Goal: Information Seeking & Learning: Learn about a topic

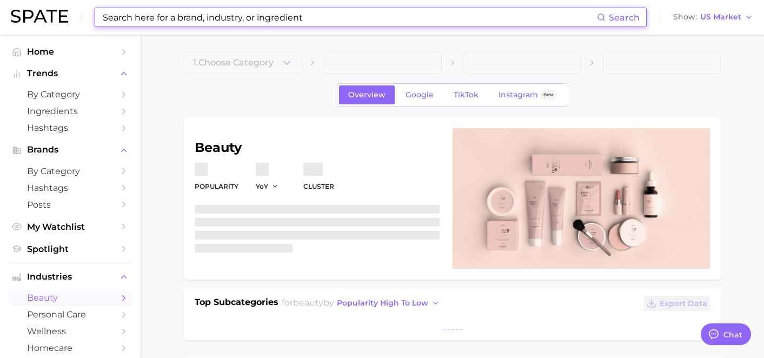
click at [244, 19] on input at bounding box center [349, 17] width 495 height 18
type textarea "x"
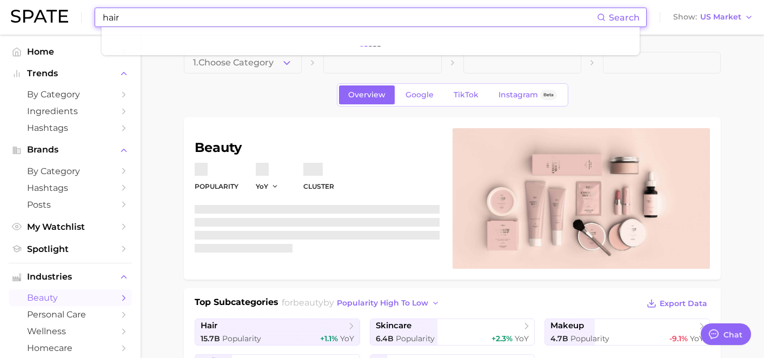
scroll to position [7526, 0]
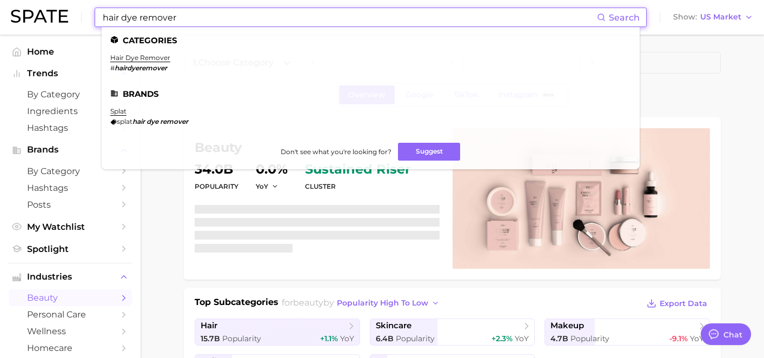
type input "hair dye remover"
click at [145, 62] on li "hair dye remover # hairdyeremover" at bounding box center [140, 63] width 60 height 18
click at [146, 59] on link "hair dye remover" at bounding box center [140, 58] width 60 height 8
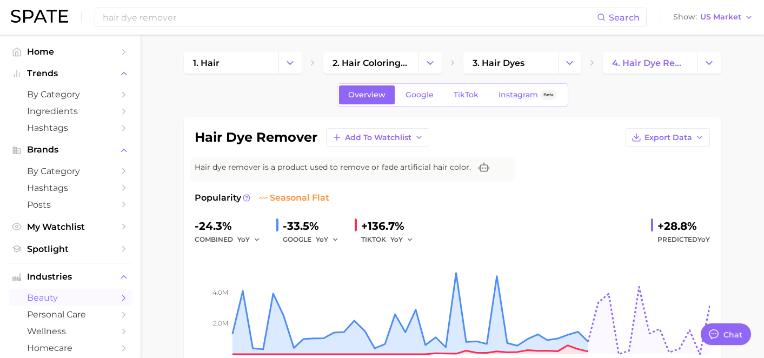
scroll to position [7398, 0]
type textarea "x"
click at [74, 95] on span "by Category" at bounding box center [70, 94] width 86 height 10
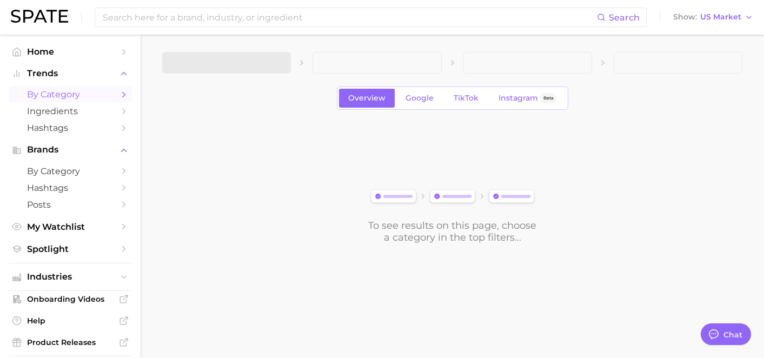
click at [215, 64] on span at bounding box center [226, 63] width 129 height 22
click at [237, 65] on span "1. Choose Category" at bounding box center [211, 63] width 81 height 10
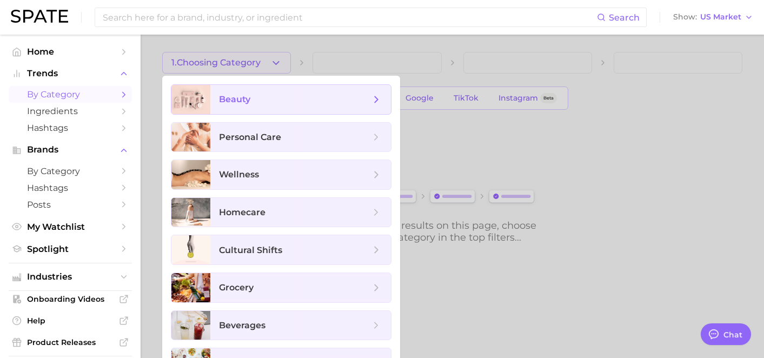
click at [251, 94] on span "beauty" at bounding box center [294, 100] width 151 height 12
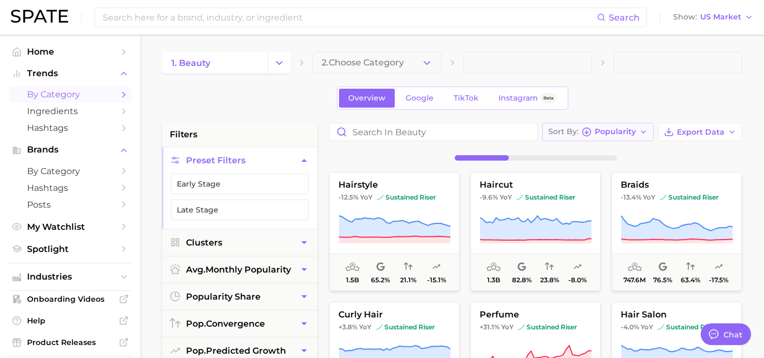
click at [575, 135] on span "Sort By" at bounding box center [563, 132] width 30 height 6
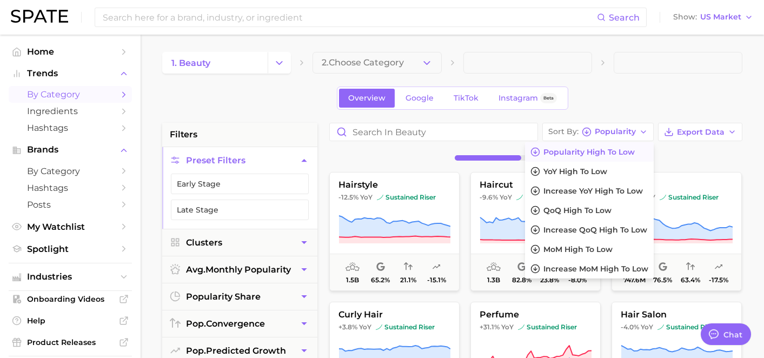
click at [576, 158] on button "Popularity high to low" at bounding box center [589, 151] width 129 height 19
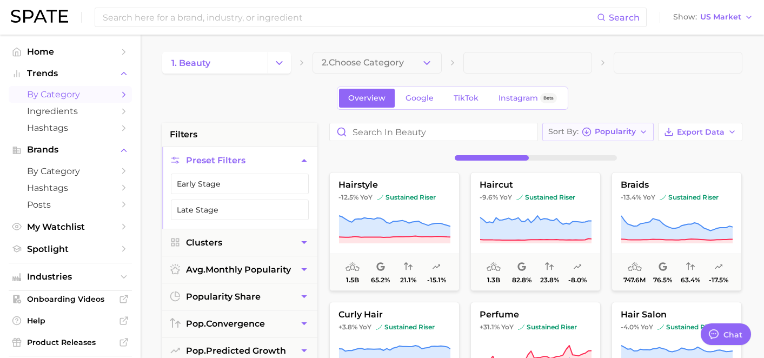
click at [606, 132] on span "Popularity" at bounding box center [615, 132] width 41 height 6
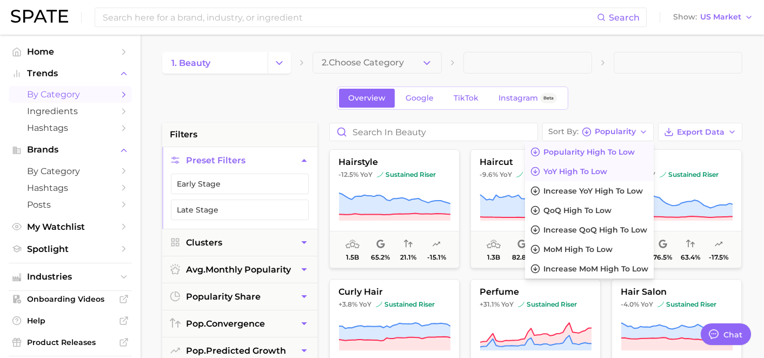
click at [587, 167] on span "YoY high to low" at bounding box center [575, 171] width 64 height 9
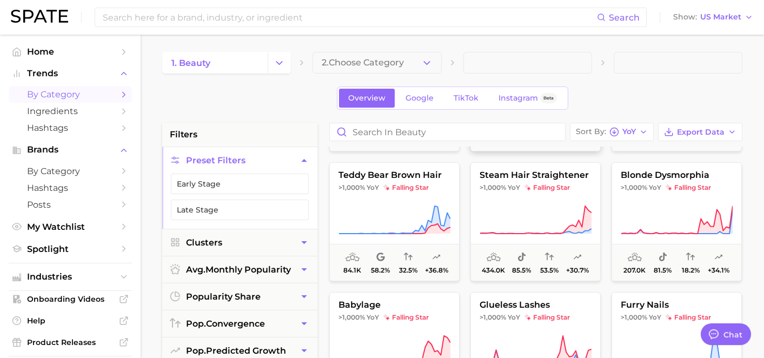
scroll to position [1799, 0]
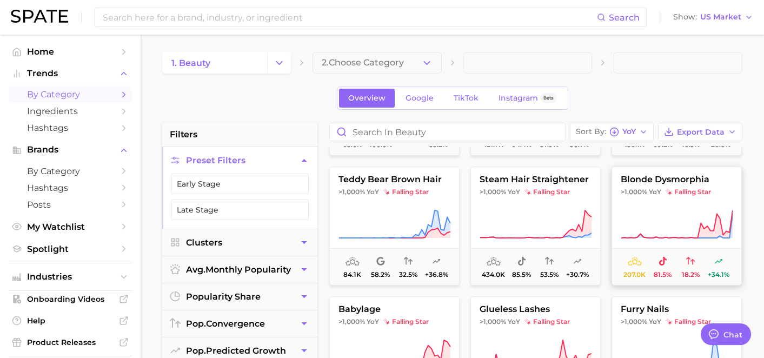
click at [677, 220] on icon at bounding box center [676, 224] width 112 height 30
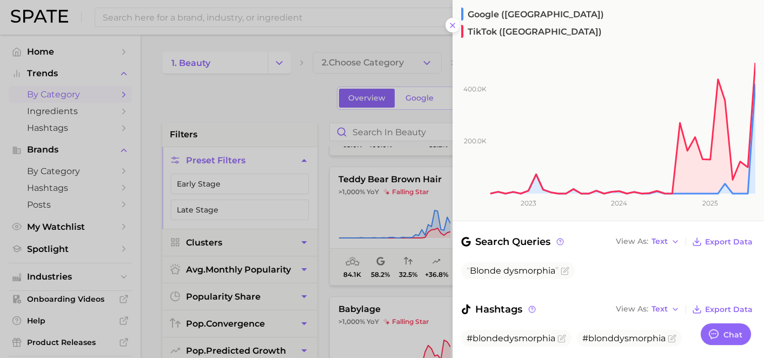
scroll to position [160, 0]
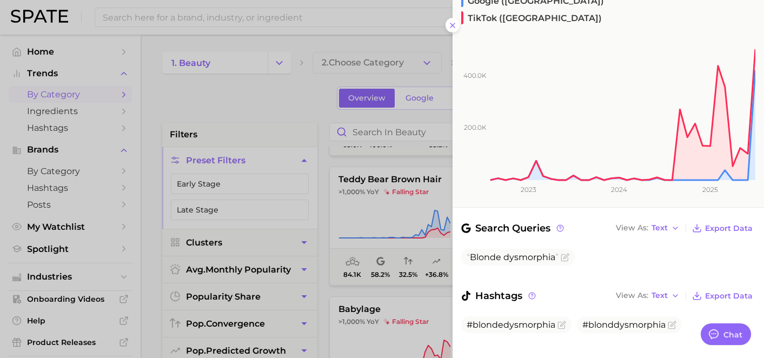
click at [395, 173] on div at bounding box center [382, 179] width 764 height 358
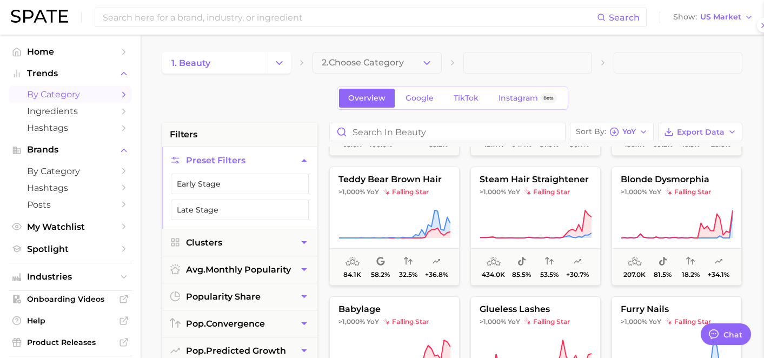
scroll to position [0, 0]
click at [683, 185] on button "blonde dysmorphia >1,000% YoY falling star 207.0k 81.5% 18.2% +34.1%" at bounding box center [676, 225] width 130 height 119
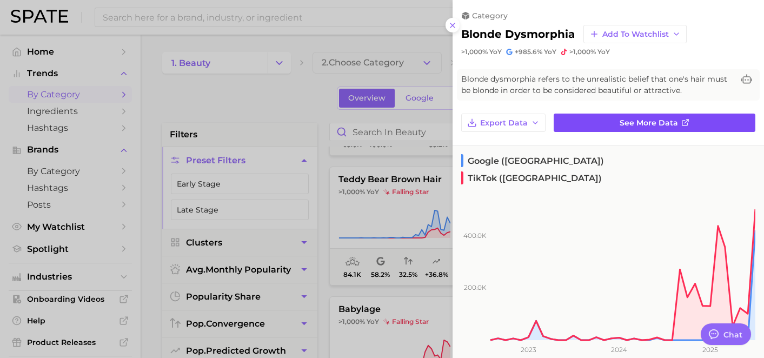
click at [633, 124] on span "See more data" at bounding box center [648, 122] width 58 height 9
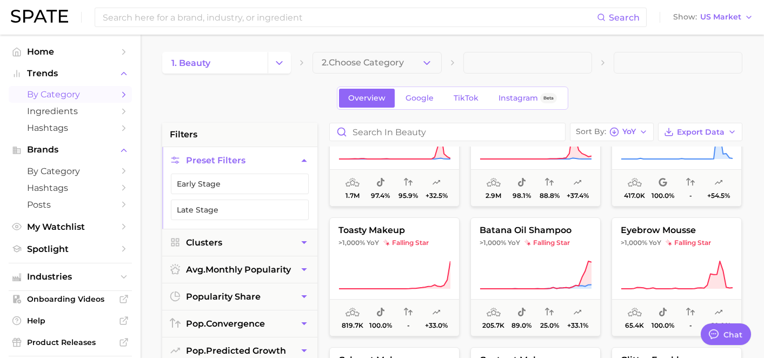
scroll to position [1107, 0]
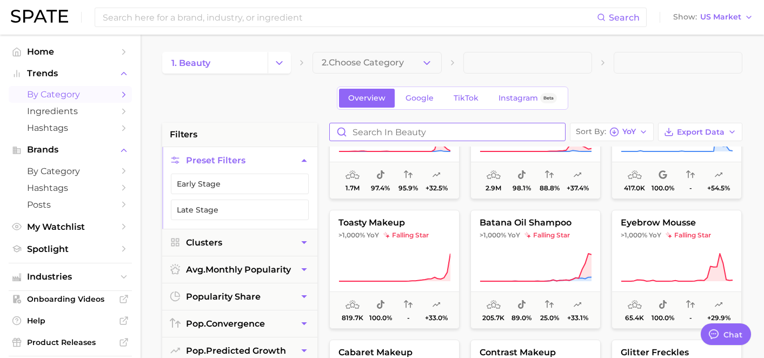
click at [465, 133] on input "Search in beauty" at bounding box center [447, 131] width 235 height 17
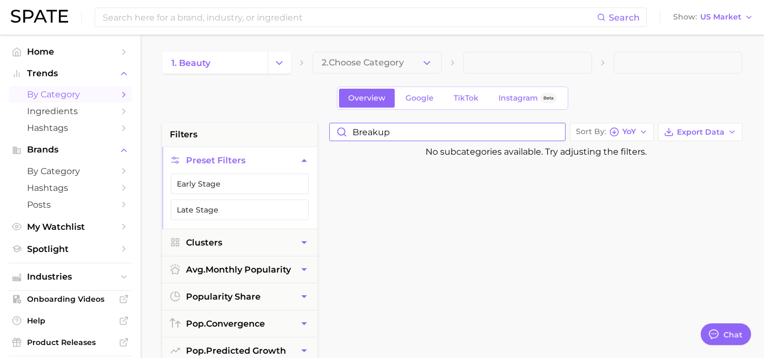
drag, startPoint x: 436, startPoint y: 133, endPoint x: 248, endPoint y: 95, distance: 192.5
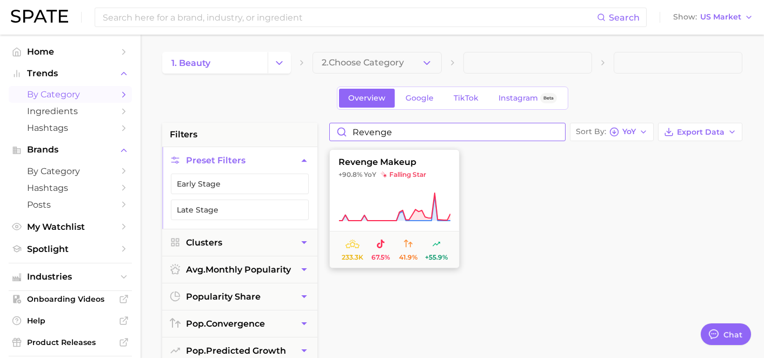
type input "revenge"
click at [382, 185] on button "revenge makeup +90.8% YoY falling star 233.3k 67.5% 41.9% +55.9%" at bounding box center [394, 208] width 130 height 119
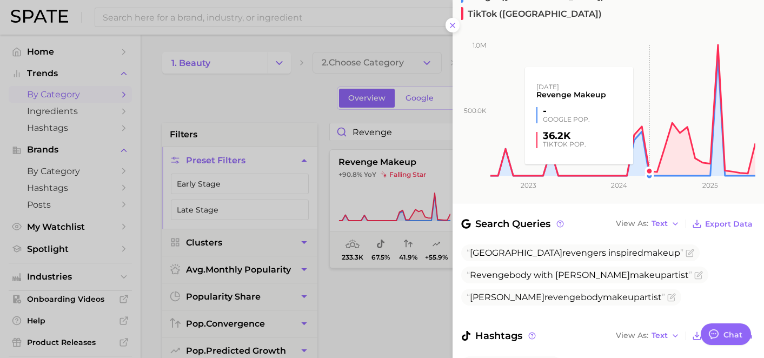
scroll to position [196, 0]
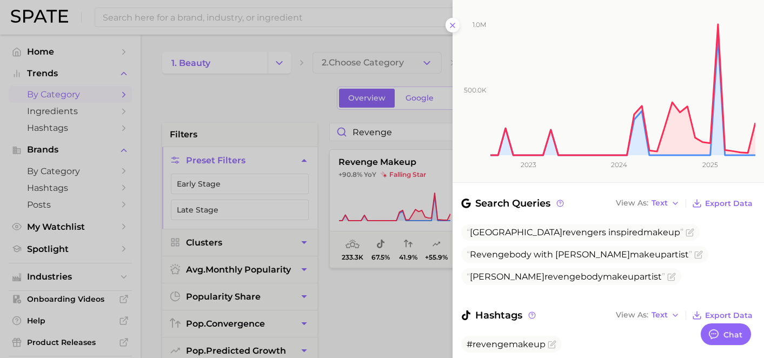
click at [393, 287] on div at bounding box center [382, 179] width 764 height 358
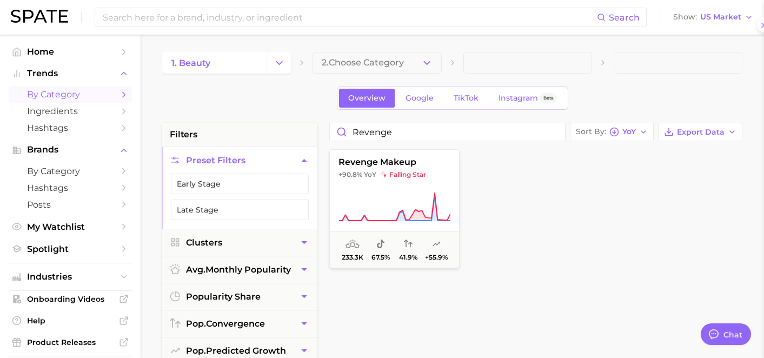
scroll to position [0, 0]
click at [402, 187] on button "revenge makeup +90.8% YoY falling star 233.3k 67.5% 41.9% +55.9%" at bounding box center [394, 208] width 130 height 119
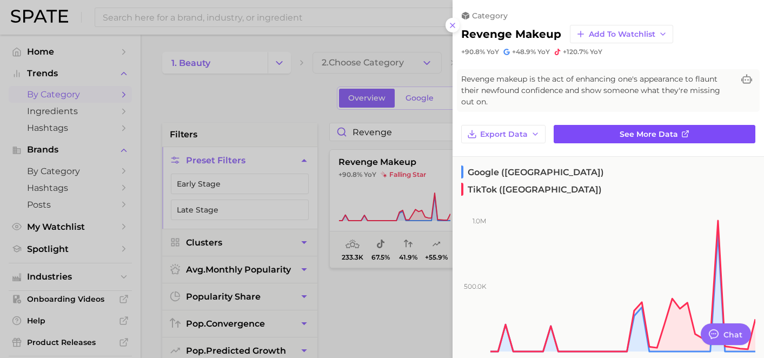
click at [636, 125] on link "See more data" at bounding box center [654, 134] width 202 height 18
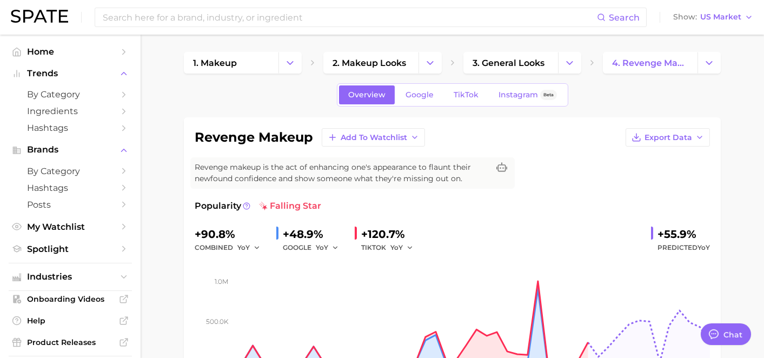
scroll to position [43, 0]
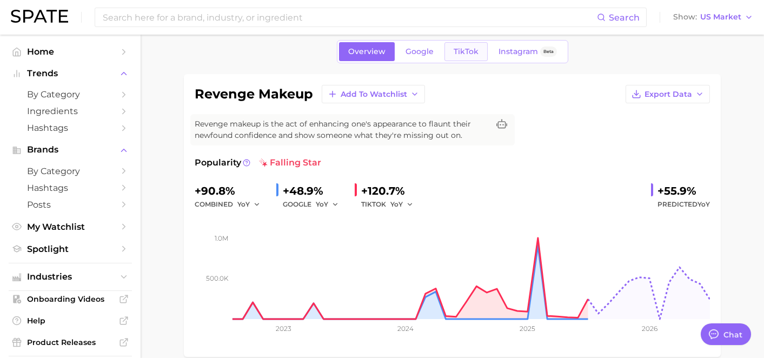
click at [464, 52] on span "TikTok" at bounding box center [465, 51] width 25 height 9
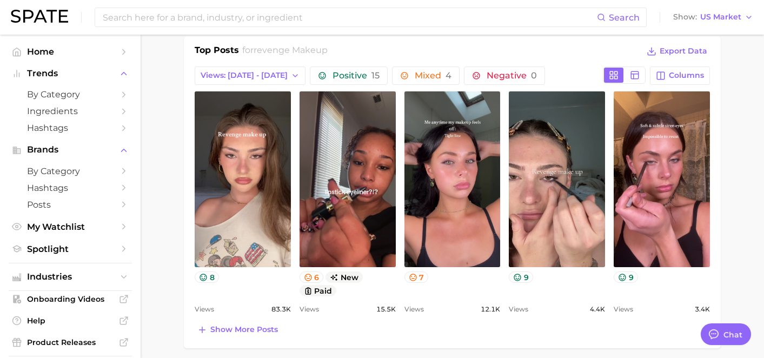
scroll to position [513, 0]
